Goal: Check status: Check status

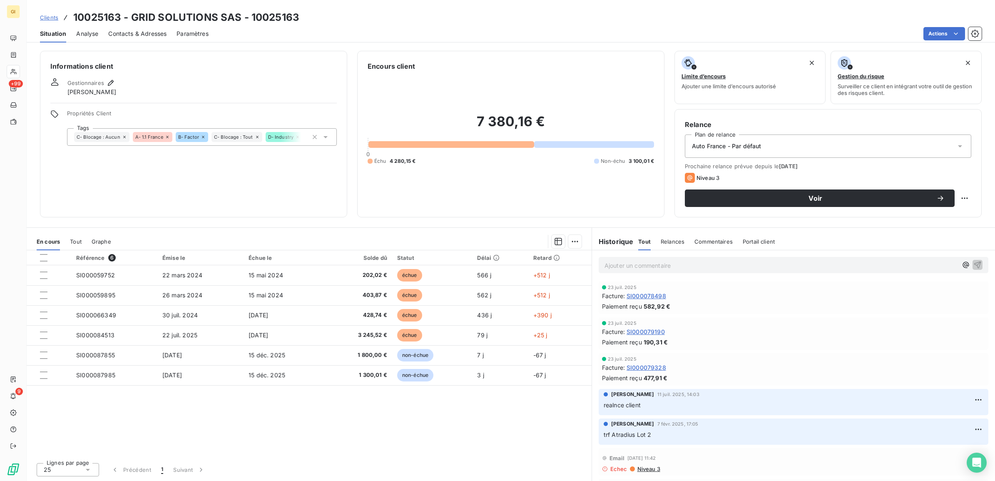
click at [50, 17] on span "Clients" at bounding box center [49, 17] width 18 height 7
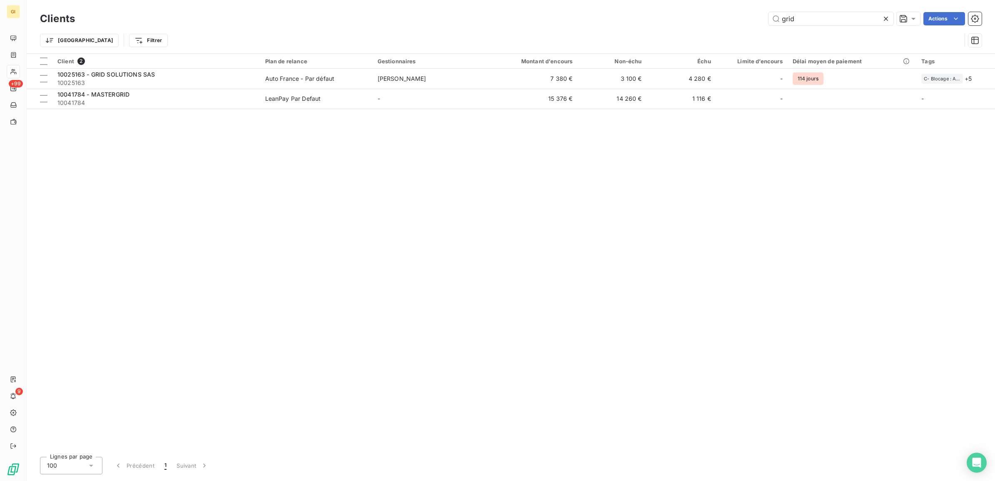
drag, startPoint x: 821, startPoint y: 12, endPoint x: 708, endPoint y: 26, distance: 114.1
click at [744, 24] on div "grid Actions" at bounding box center [533, 18] width 897 height 13
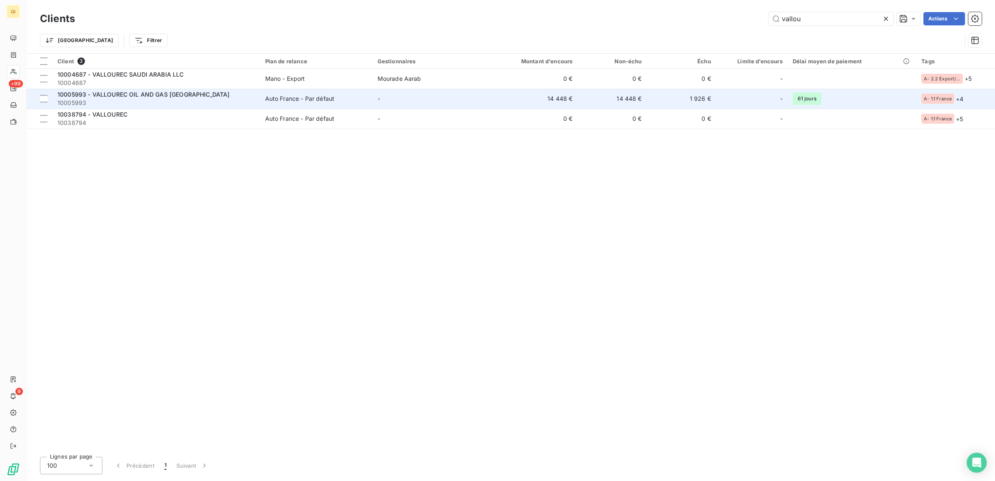
type input "vallou"
click at [467, 99] on td "-" at bounding box center [429, 99] width 112 height 20
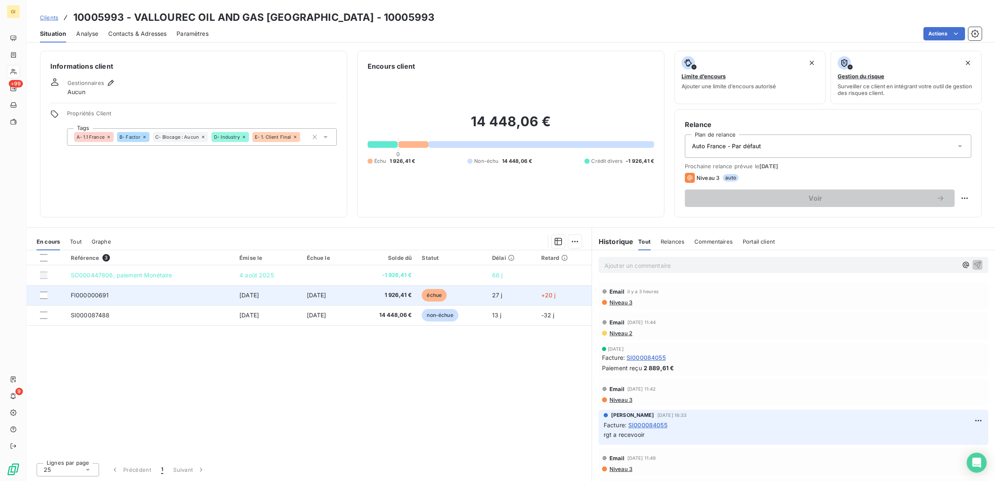
click at [159, 298] on td "FI000000691" at bounding box center [150, 295] width 169 height 20
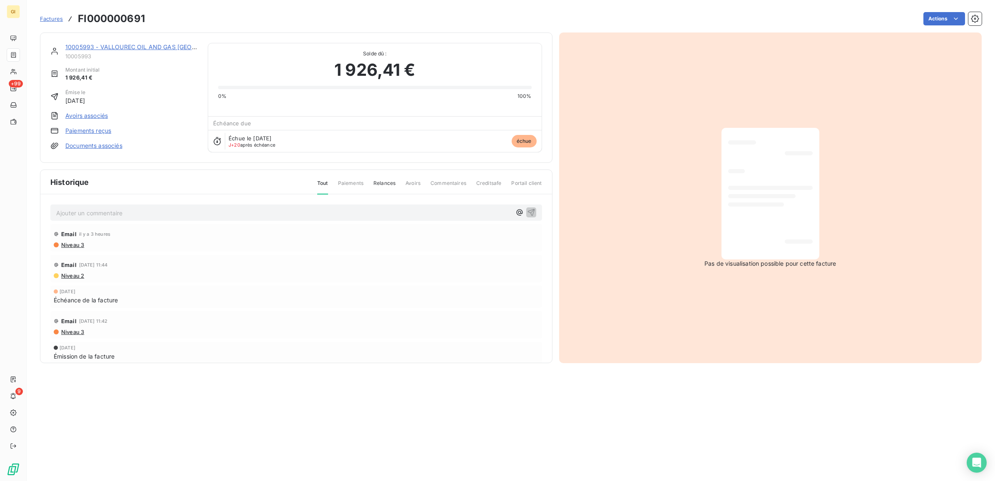
click at [133, 215] on p "Ajouter un commentaire ﻿" at bounding box center [283, 213] width 455 height 10
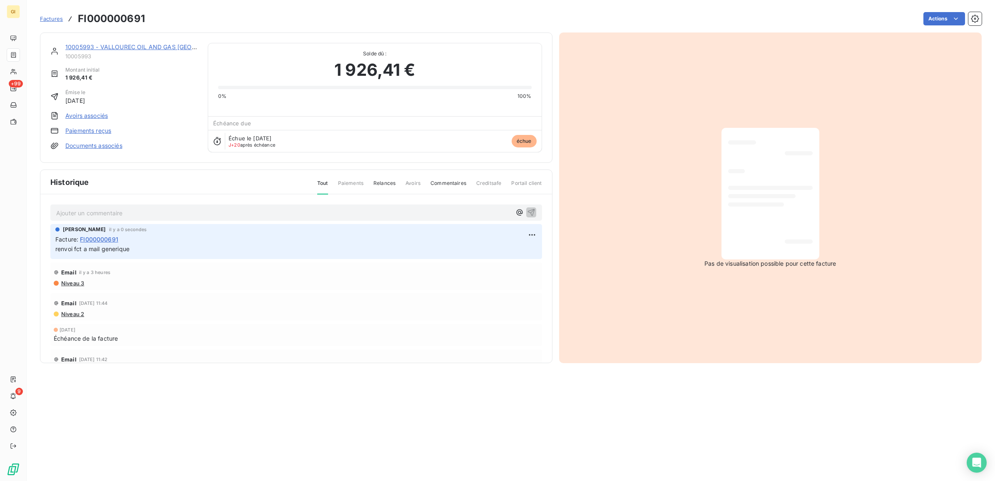
drag, startPoint x: 269, startPoint y: 457, endPoint x: 243, endPoint y: 371, distance: 90.2
click at [269, 457] on section "Factures FI000000691 Actions 10005993 - VALLOUREC OIL AND GAS FRANCE 10005993 M…" at bounding box center [511, 240] width 968 height 481
click at [52, 19] on span "Factures" at bounding box center [51, 18] width 23 height 7
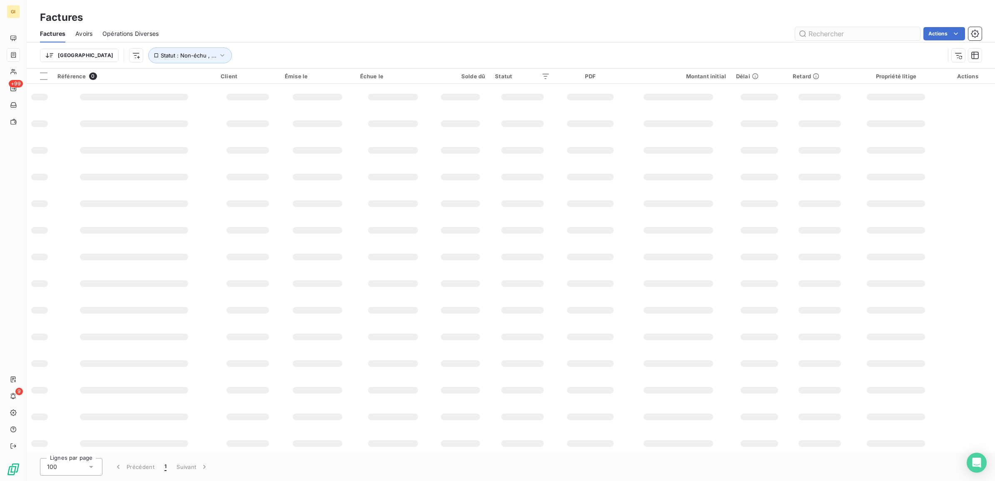
click at [852, 33] on input "text" at bounding box center [857, 33] width 125 height 13
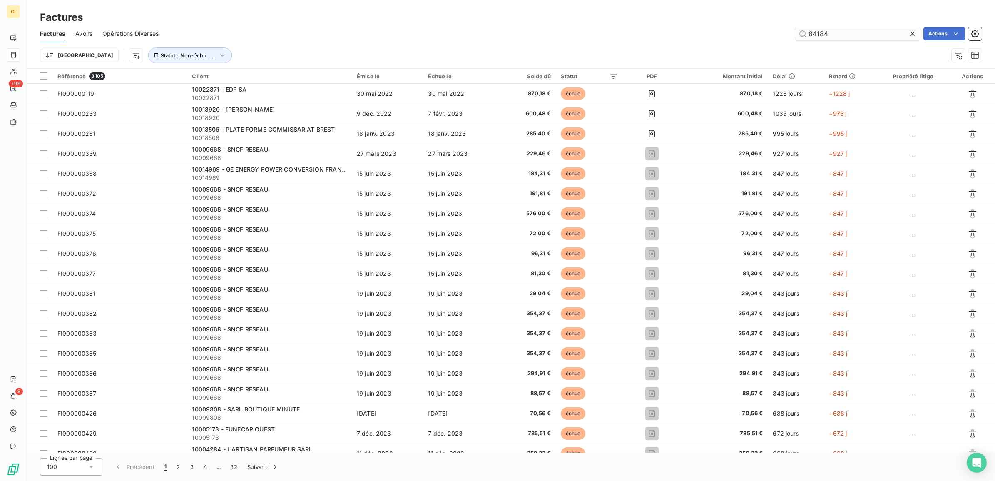
type input "84184"
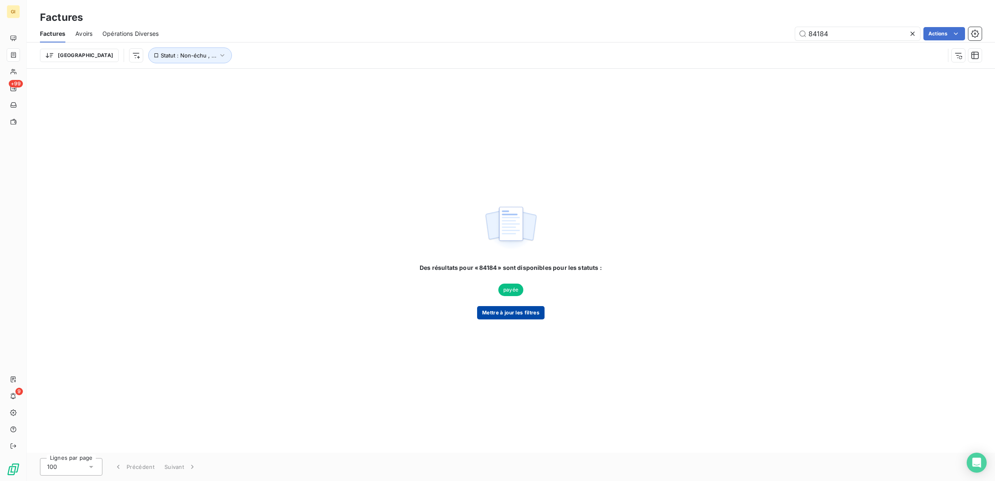
click at [511, 313] on button "Mettre à jour les filtres" at bounding box center [510, 312] width 67 height 13
